Goal: Transaction & Acquisition: Purchase product/service

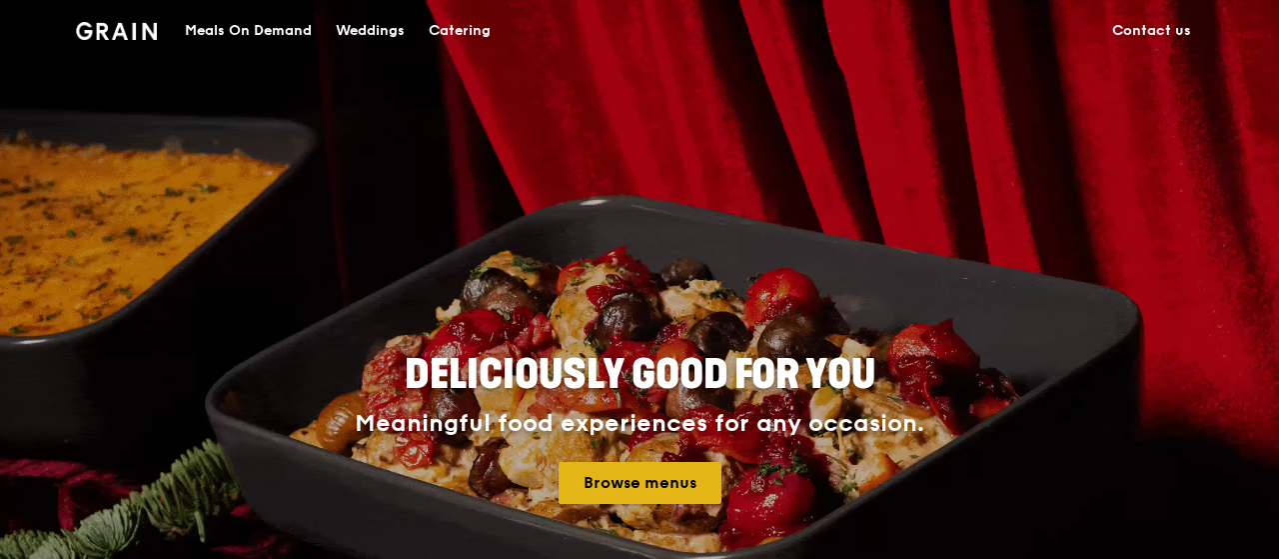
click at [681, 500] on link "Browse menus" at bounding box center [640, 483] width 163 height 42
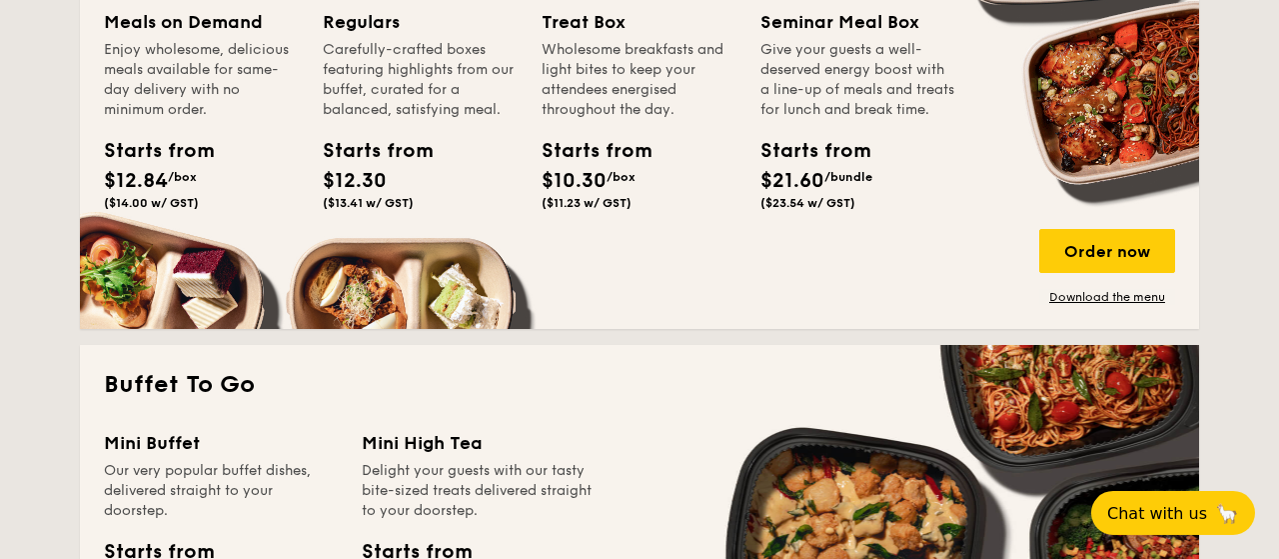
scroll to position [1351, 0]
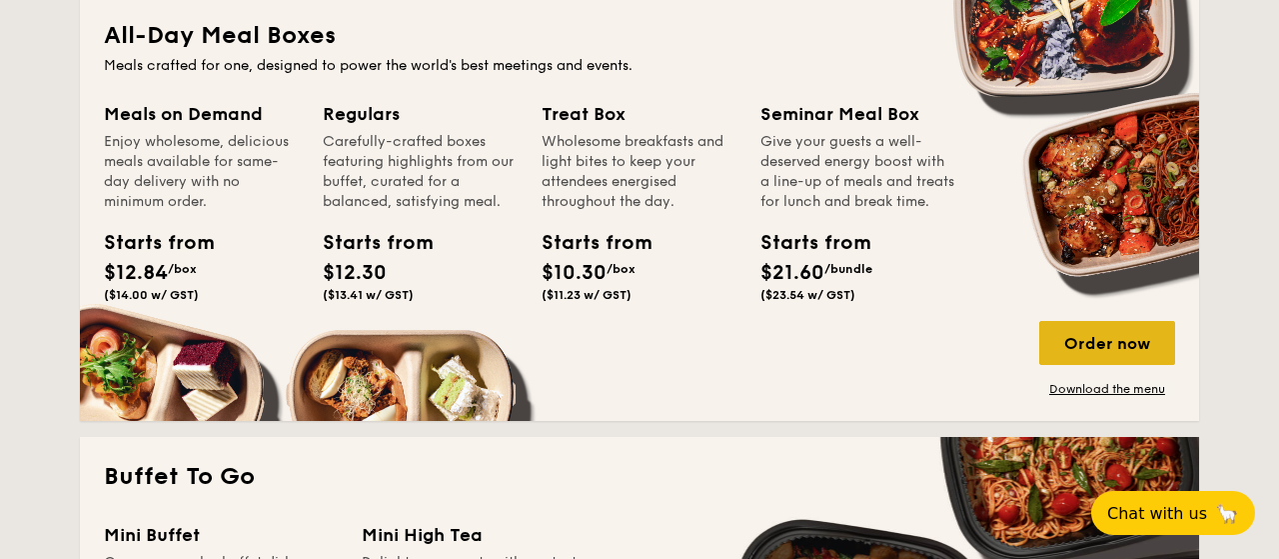
click at [1117, 352] on div "Order now" at bounding box center [1107, 343] width 136 height 44
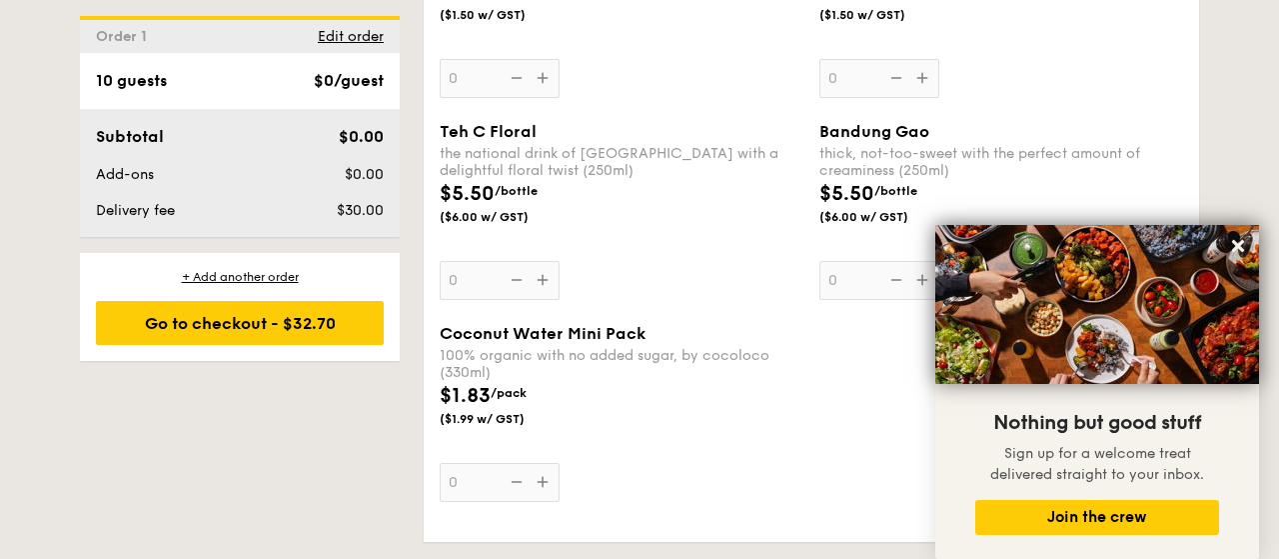
scroll to position [4365, 0]
